Goal: Task Accomplishment & Management: Manage account settings

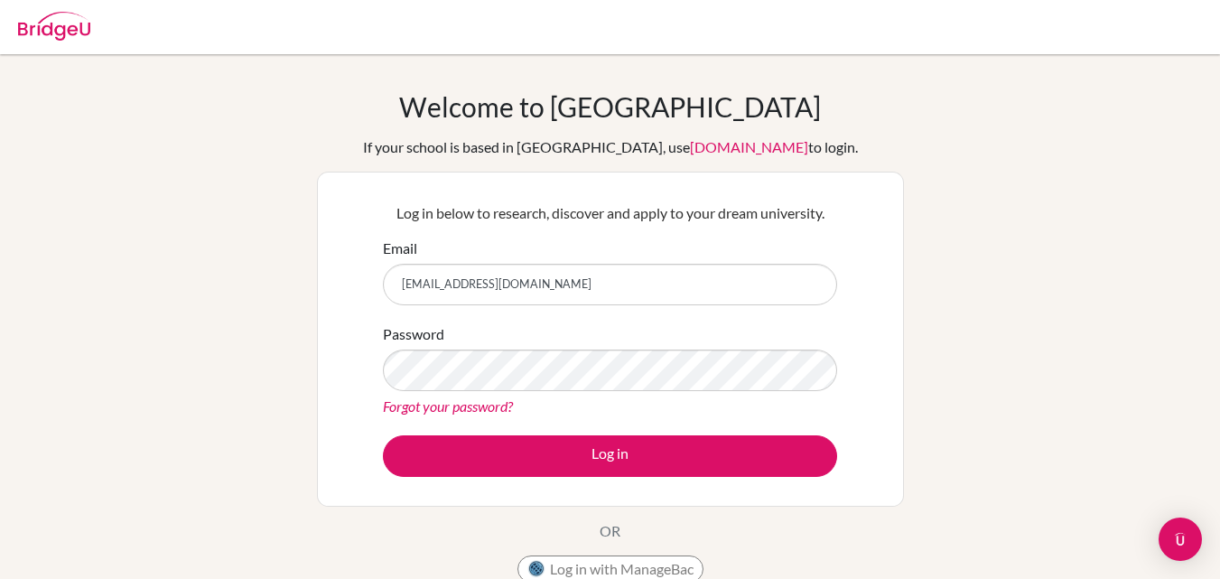
type input "franciscojavieraa@amschool.org"
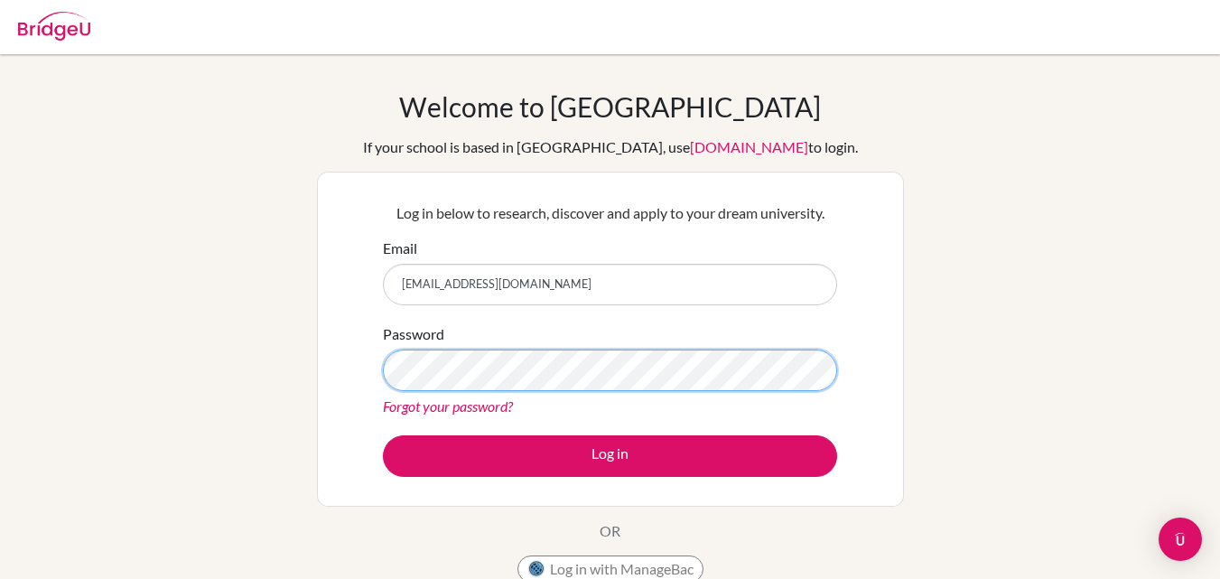
click at [383, 435] on button "Log in" at bounding box center [610, 456] width 454 height 42
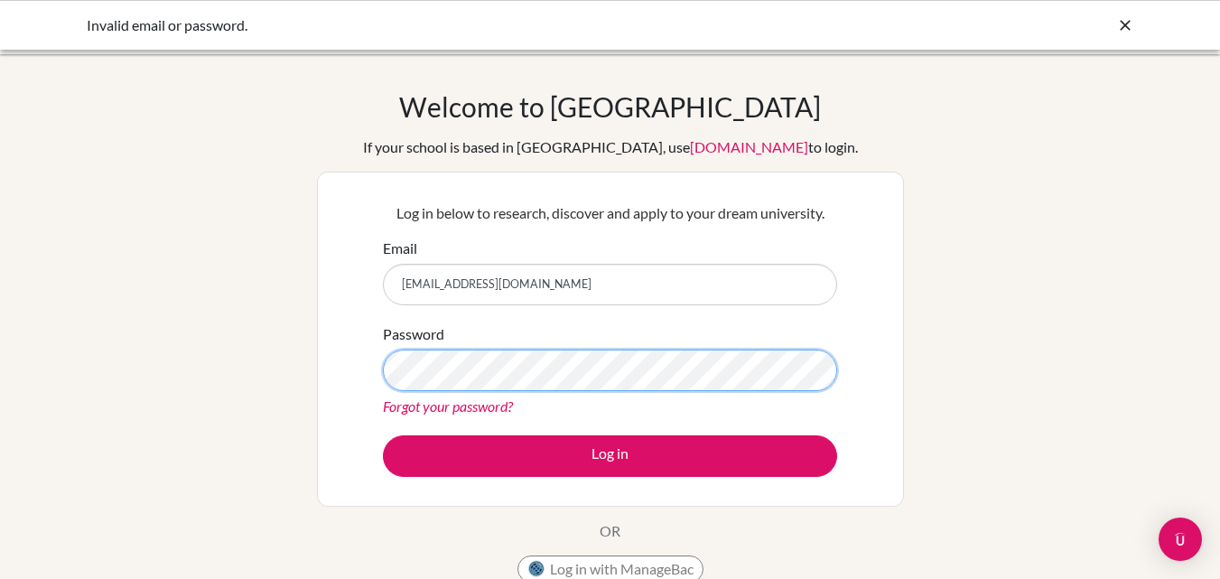
click at [383, 435] on button "Log in" at bounding box center [610, 456] width 454 height 42
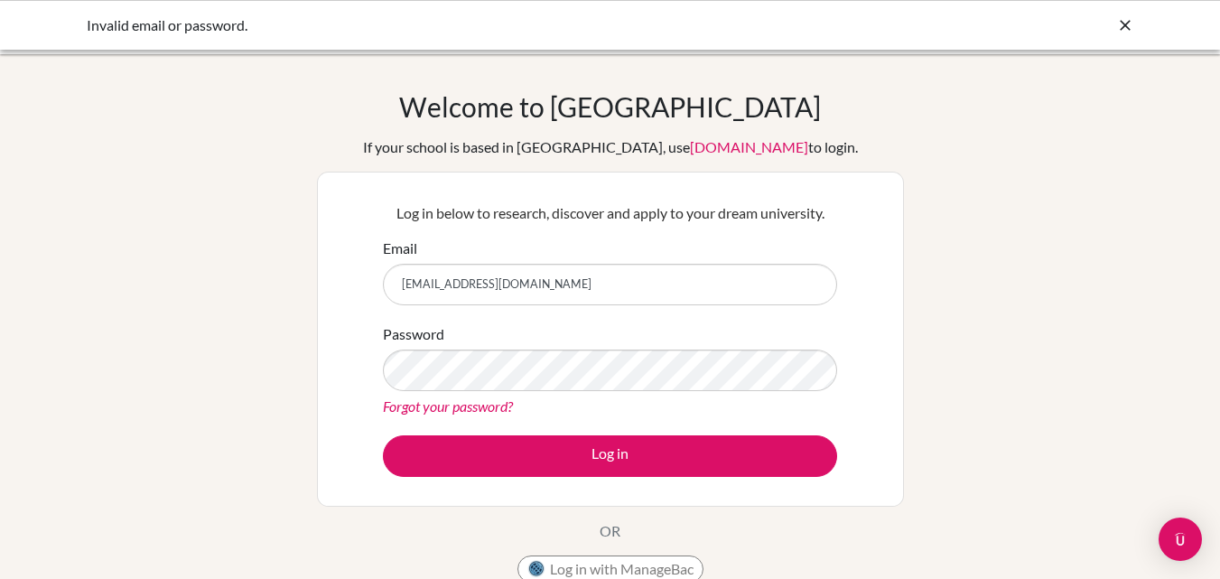
click at [421, 410] on link "Forgot your password?" at bounding box center [448, 405] width 130 height 17
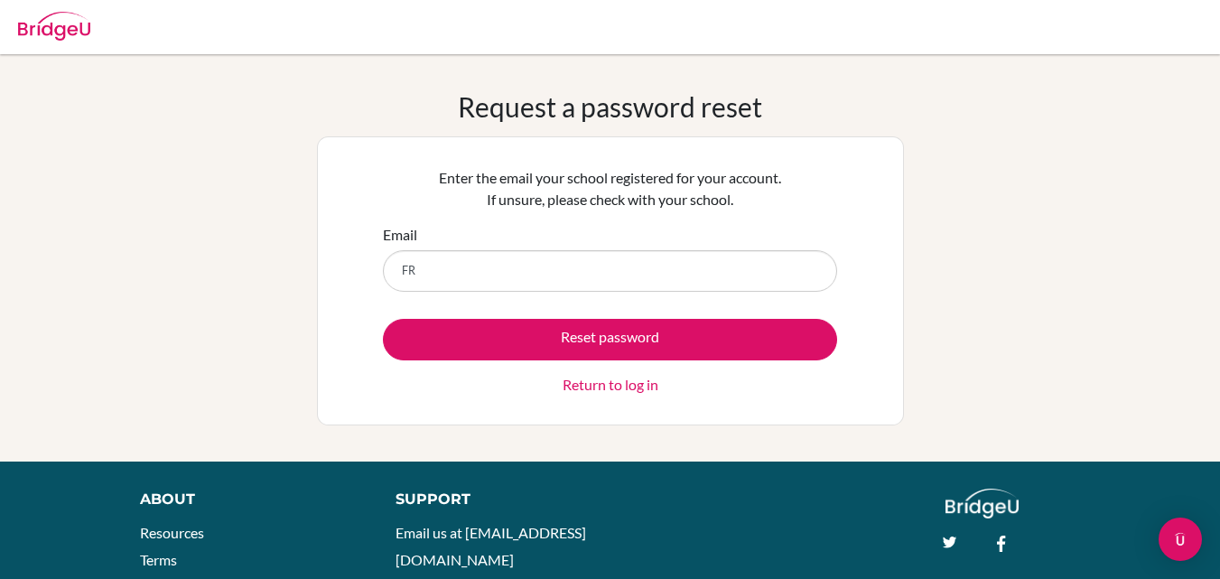
type input "FR"
click at [777, 246] on div "Email FR" at bounding box center [610, 258] width 454 height 68
click at [649, 389] on link "Return to log in" at bounding box center [611, 385] width 96 height 22
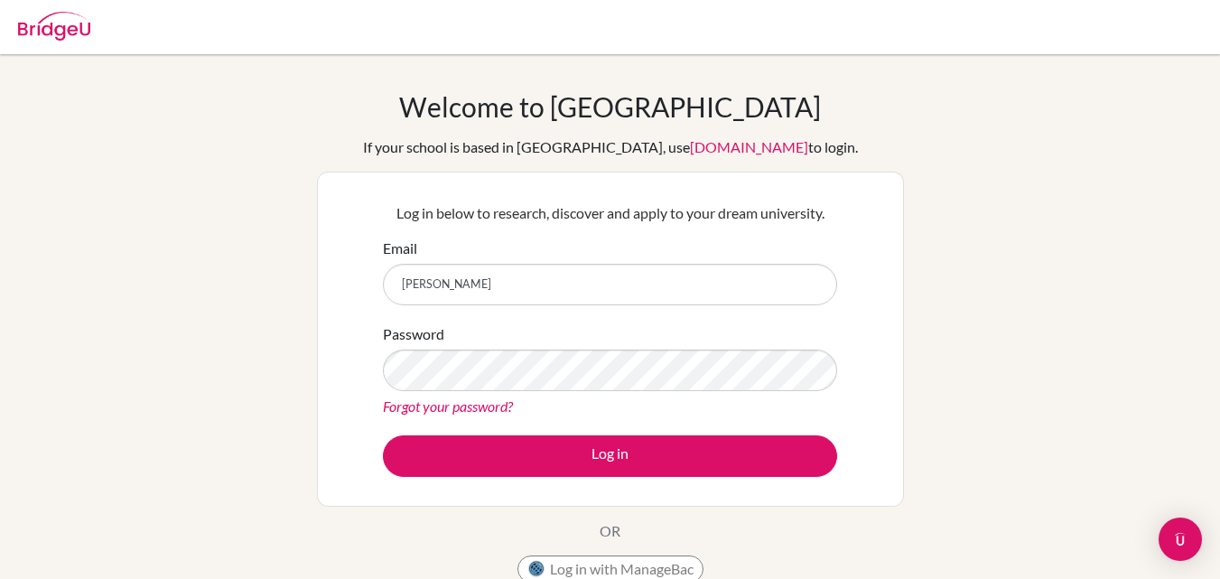
drag, startPoint x: 551, startPoint y: 276, endPoint x: 553, endPoint y: 286, distance: 10.1
click at [551, 276] on input "[PERSON_NAME]" at bounding box center [610, 285] width 454 height 42
type input "[EMAIL_ADDRESS][DOMAIN_NAME]"
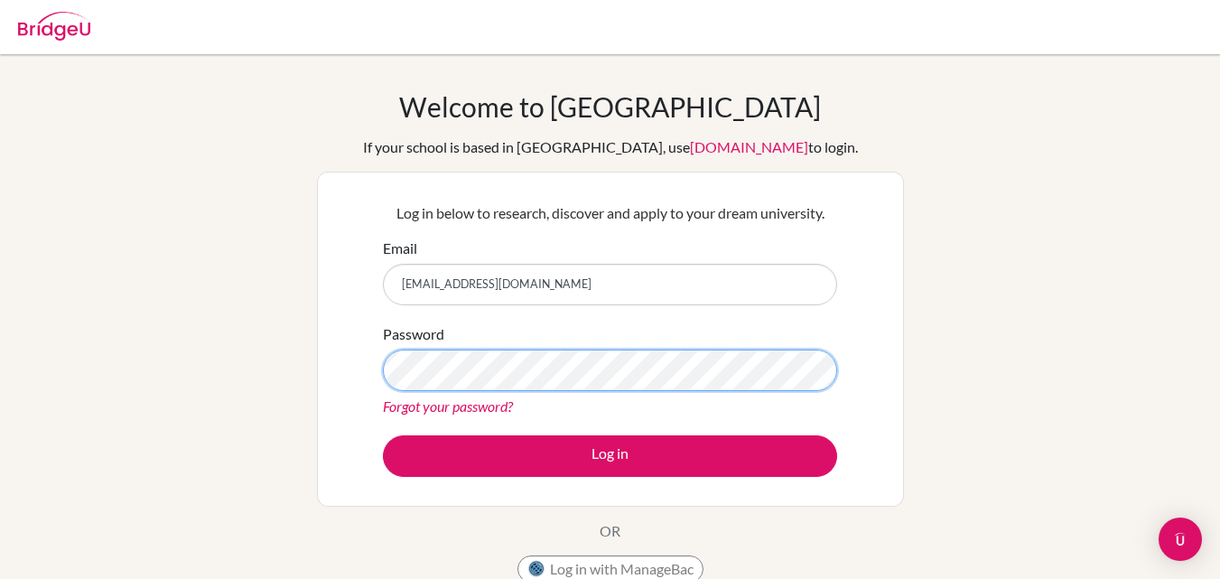
click at [383, 435] on button "Log in" at bounding box center [610, 456] width 454 height 42
